Goal: Information Seeking & Learning: Understand process/instructions

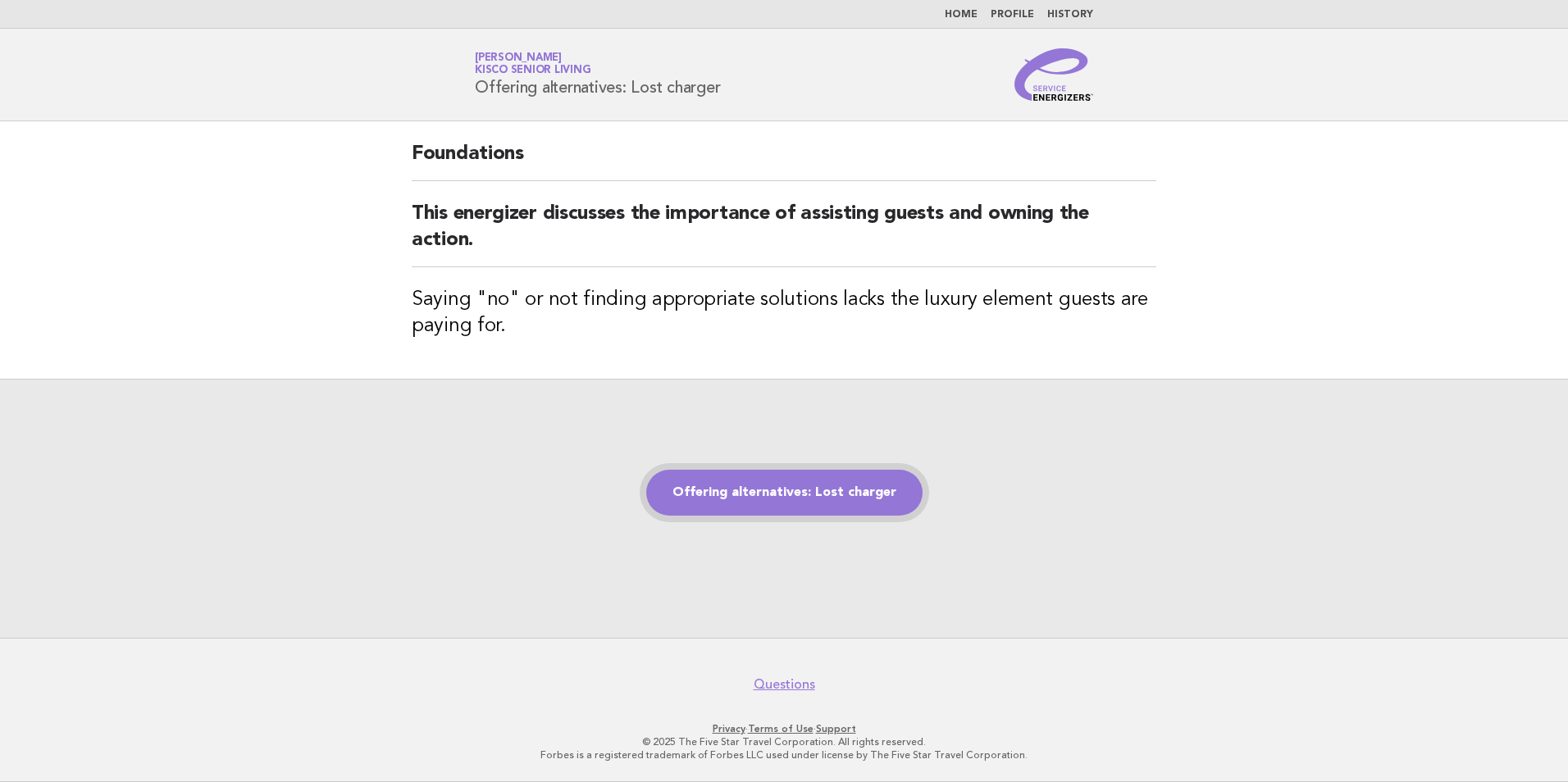
click at [796, 480] on link "Offering alternatives: Lost charger" at bounding box center [785, 493] width 276 height 46
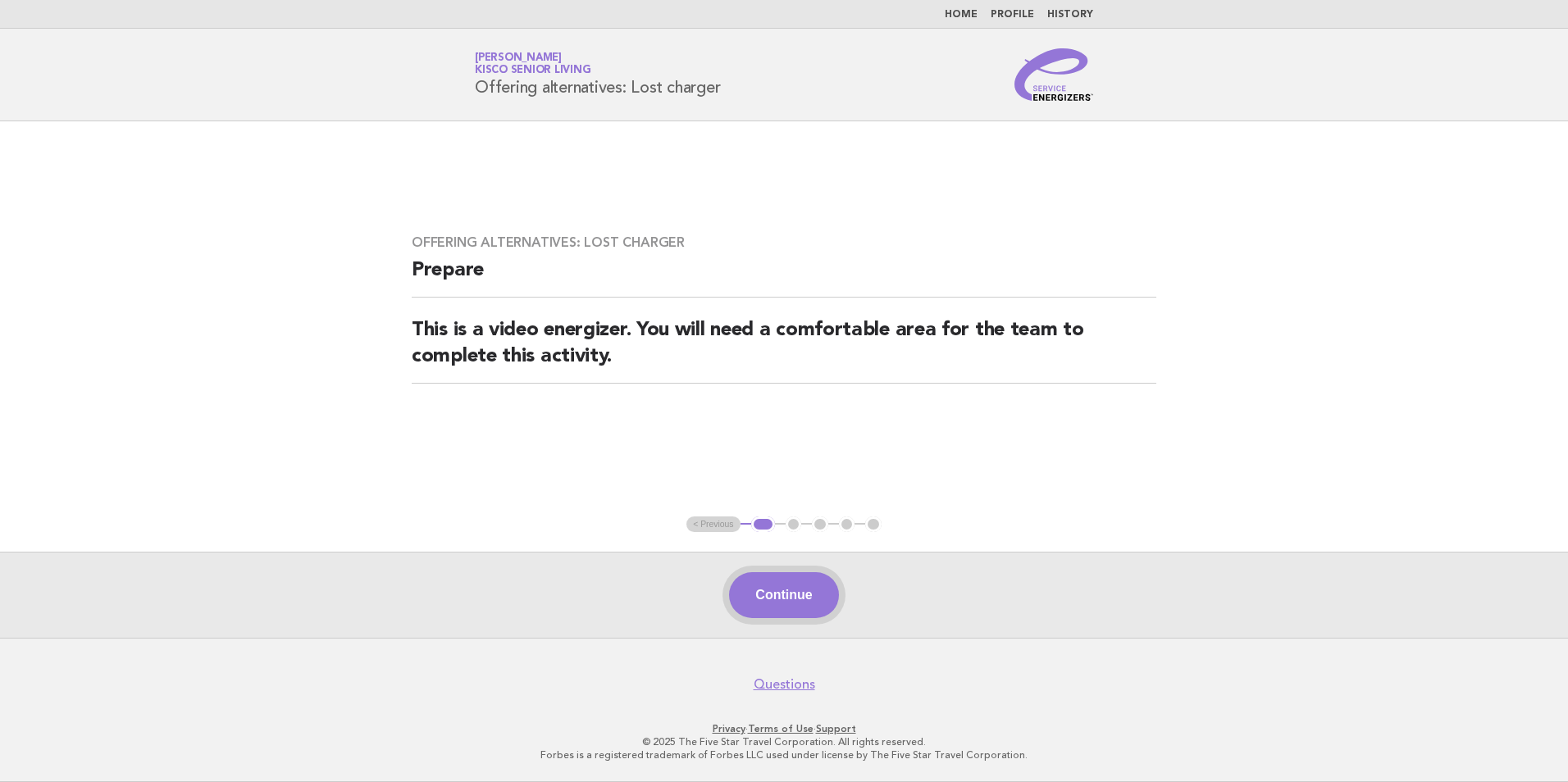
click at [783, 596] on button "Continue" at bounding box center [783, 596] width 109 height 46
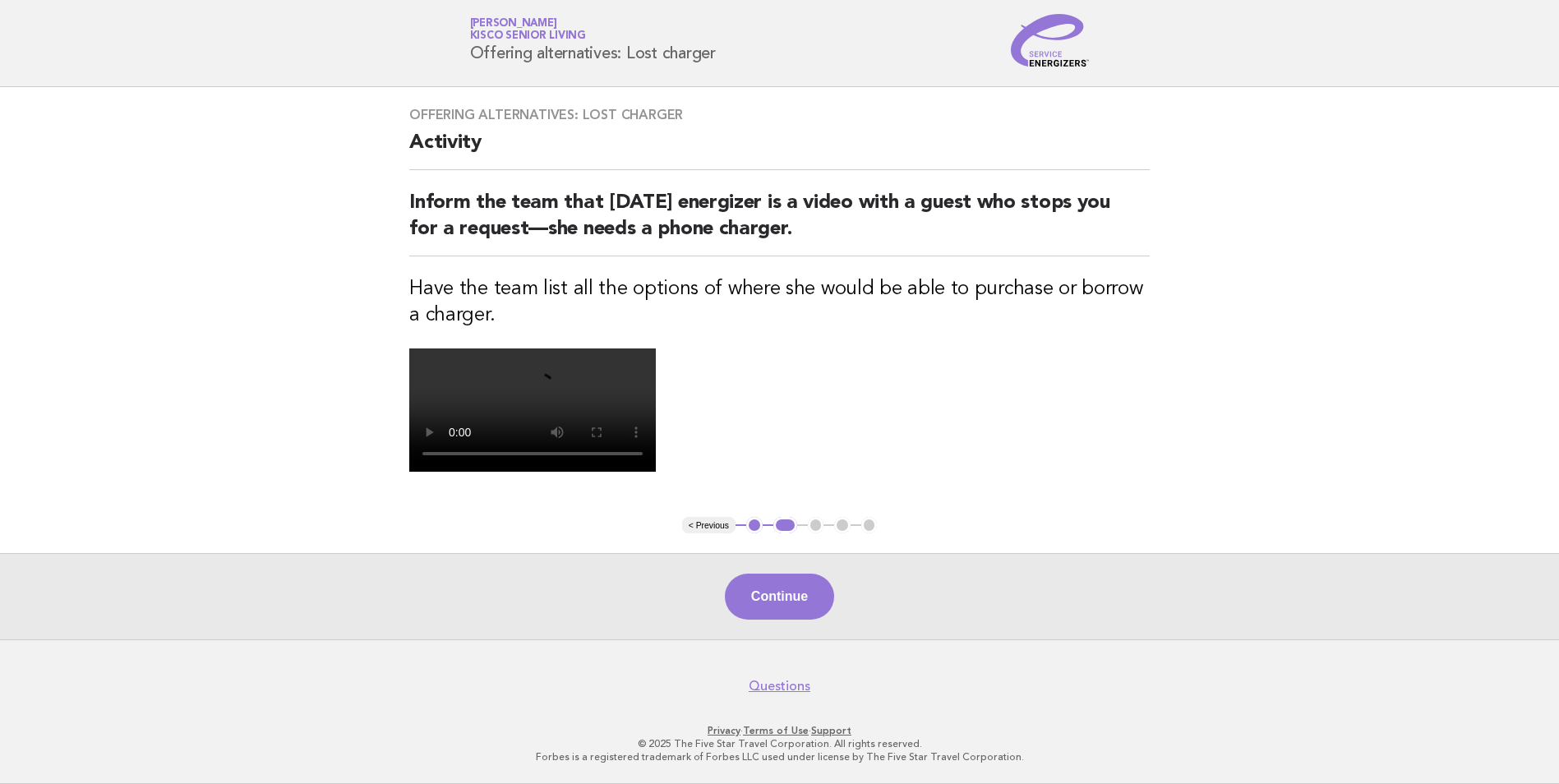
scroll to position [246, 0]
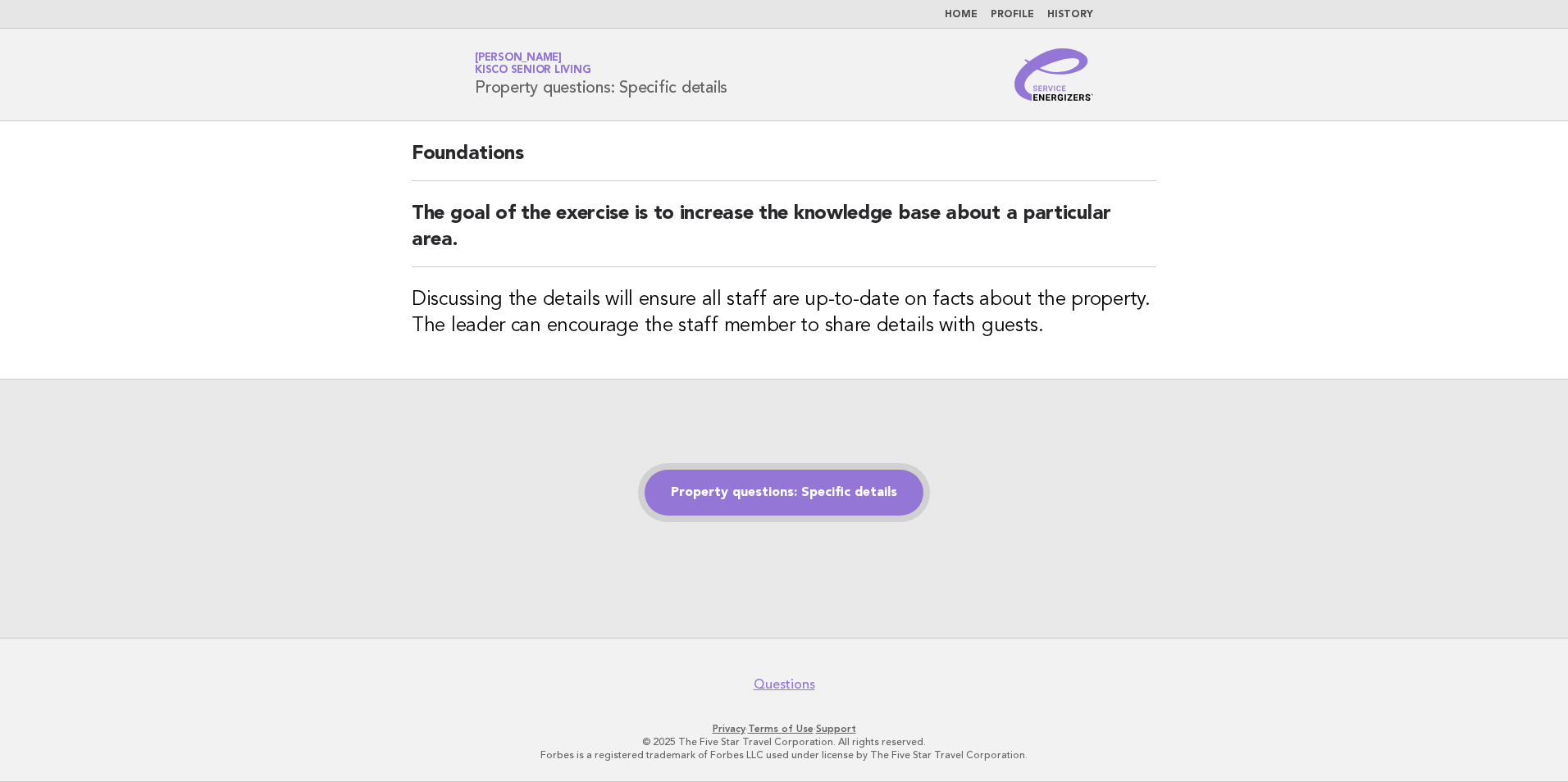
click at [828, 496] on link "Property questions: Specific details" at bounding box center [784, 493] width 279 height 46
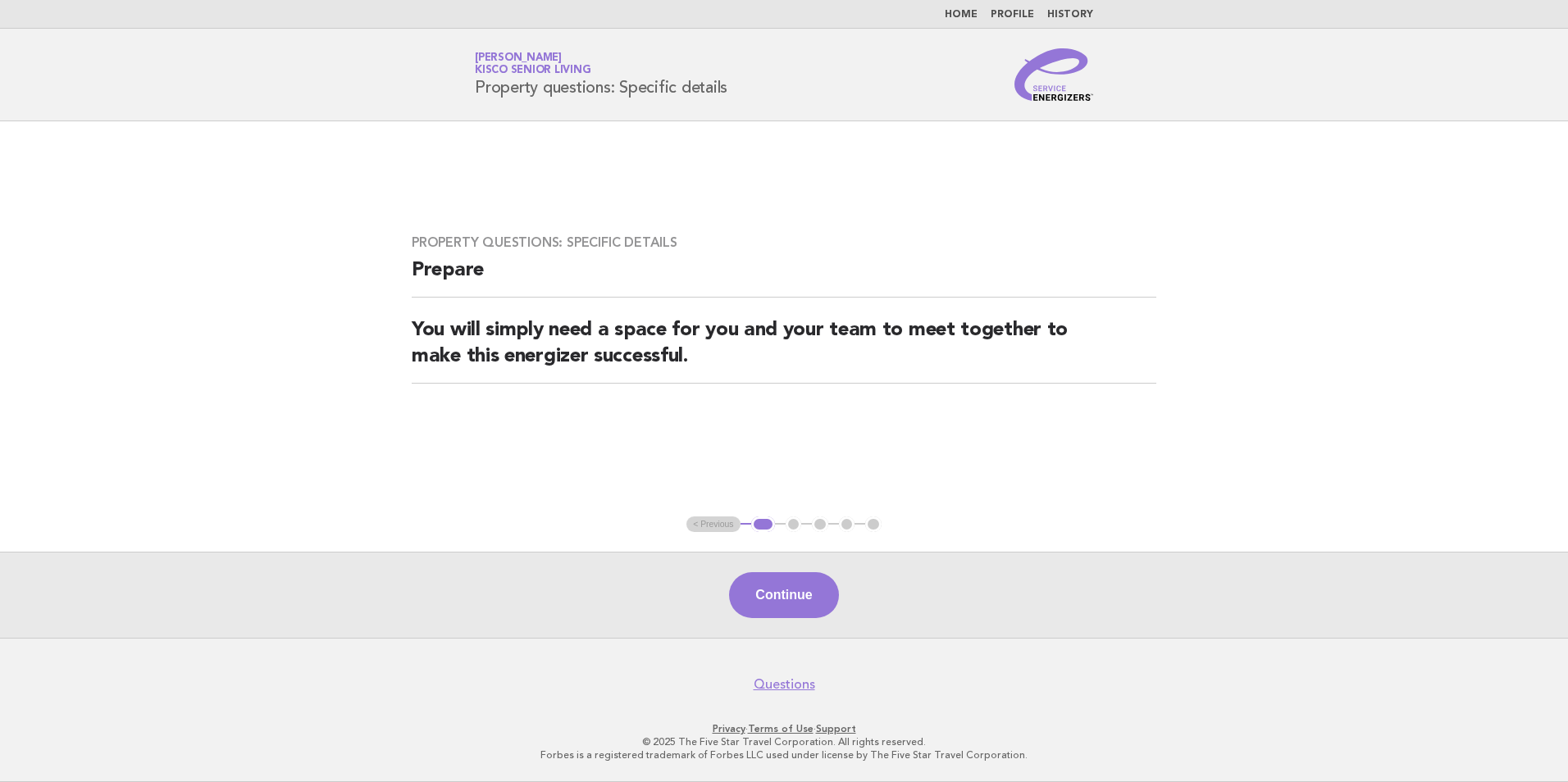
click at [782, 596] on button "Continue" at bounding box center [783, 596] width 109 height 46
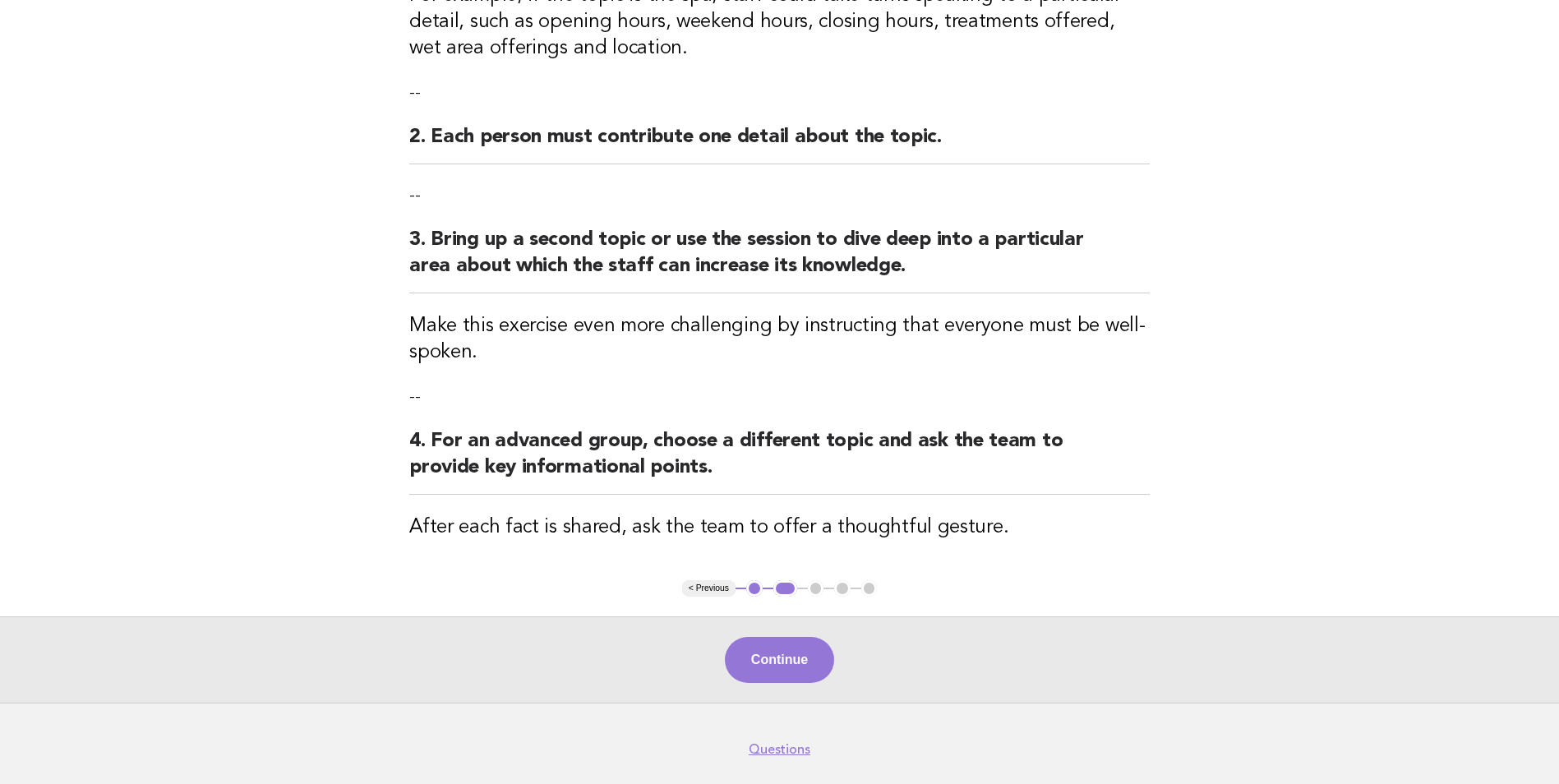
scroll to position [329, 0]
click at [795, 655] on button "Continue" at bounding box center [779, 660] width 110 height 46
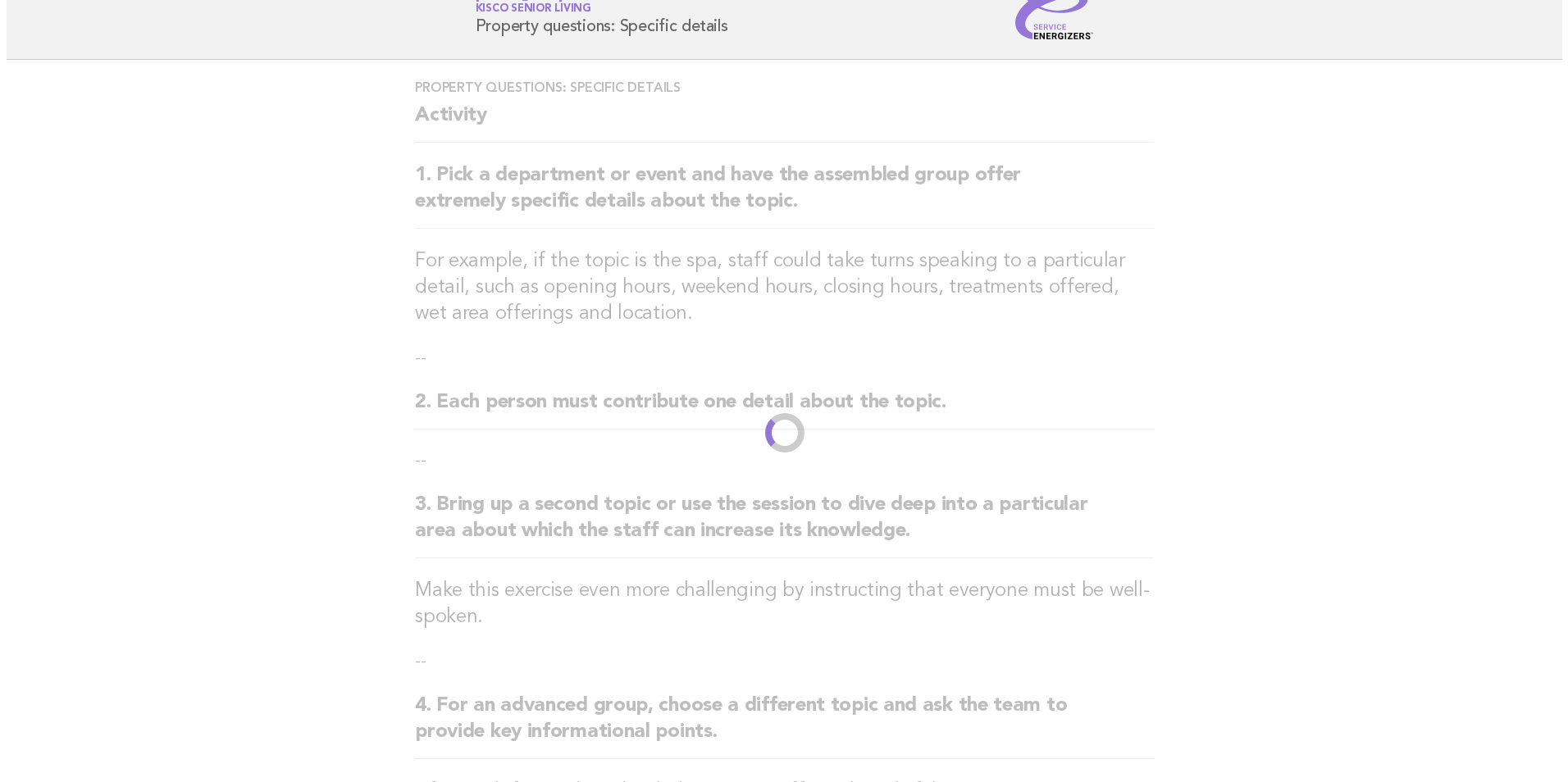
scroll to position [0, 0]
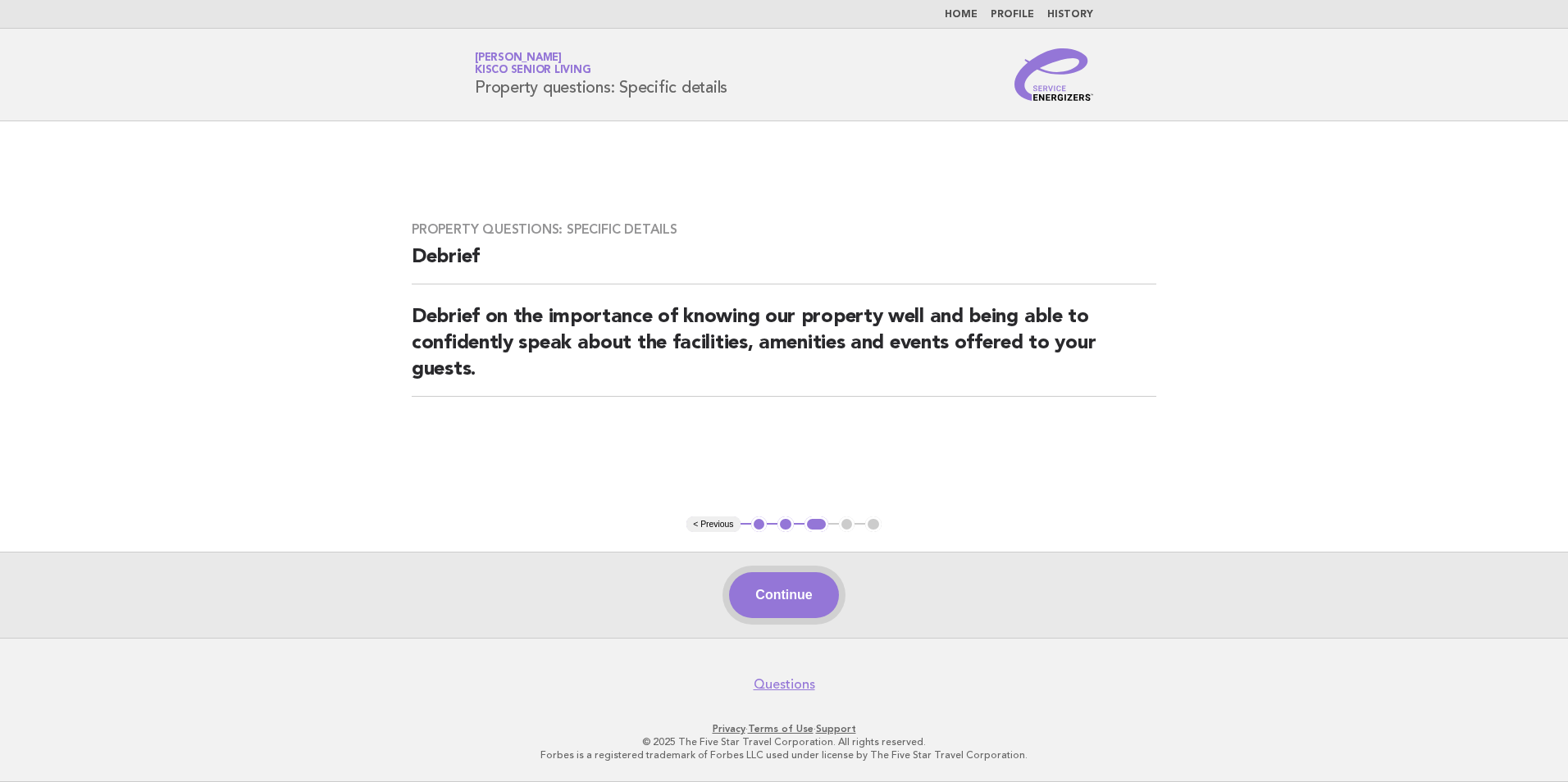
click at [772, 585] on button "Continue" at bounding box center [783, 596] width 109 height 46
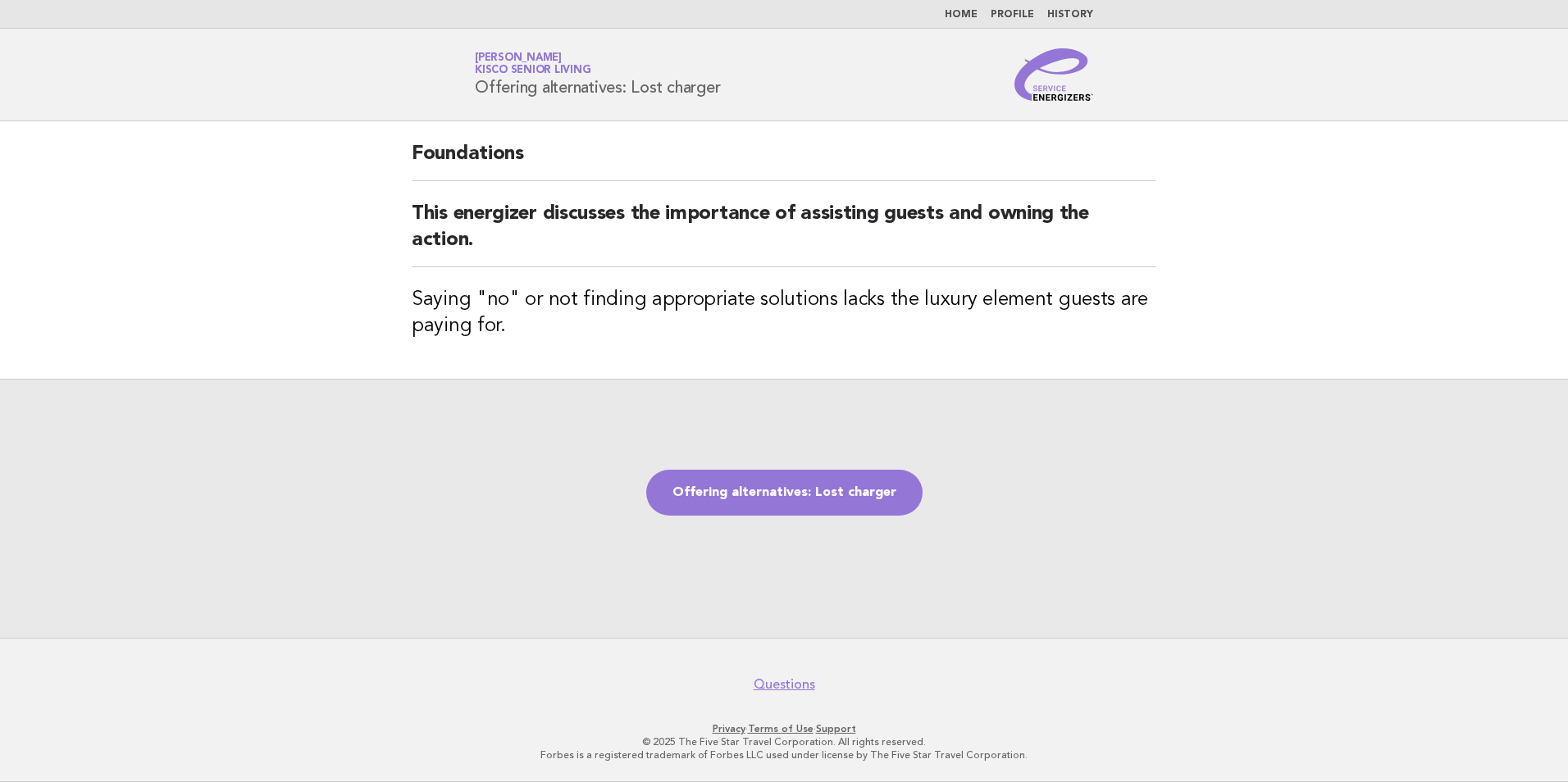
click at [966, 12] on link "Home" at bounding box center [962, 15] width 33 height 10
